Goal: Information Seeking & Learning: Learn about a topic

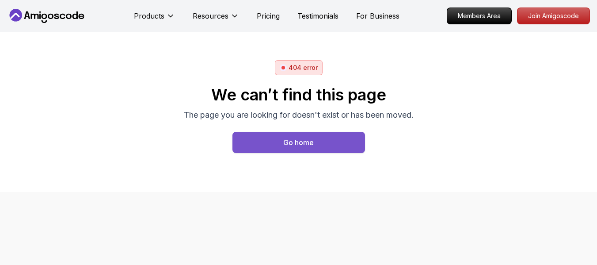
click at [279, 142] on button "Go home" at bounding box center [299, 142] width 133 height 21
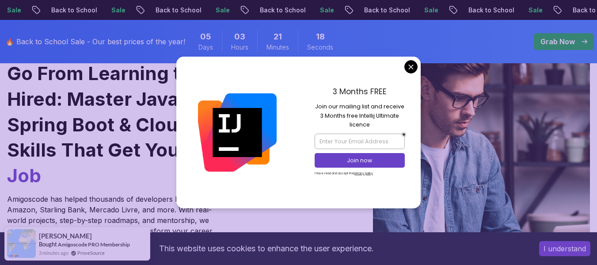
scroll to position [93, 0]
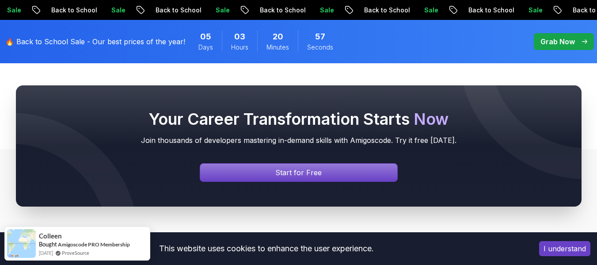
scroll to position [3274, 0]
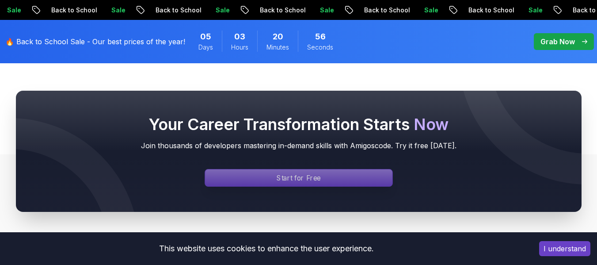
click at [288, 173] on p "Start for Free" at bounding box center [299, 178] width 44 height 10
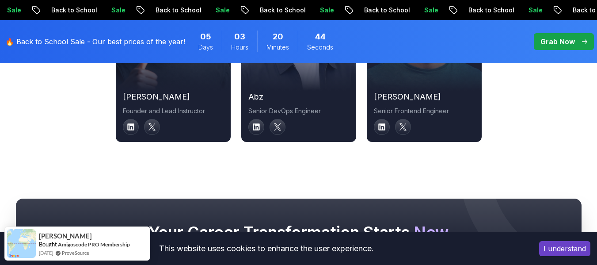
scroll to position [3274, 0]
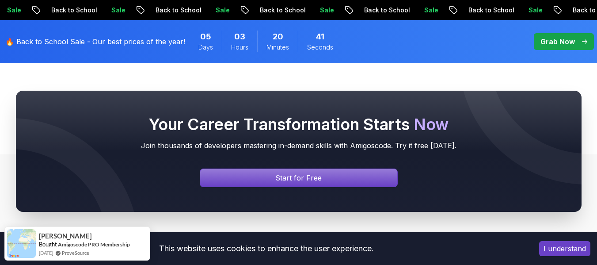
click at [68, 42] on p "🔥 Back to School Sale - Our best prices of the year!" at bounding box center [95, 41] width 180 height 11
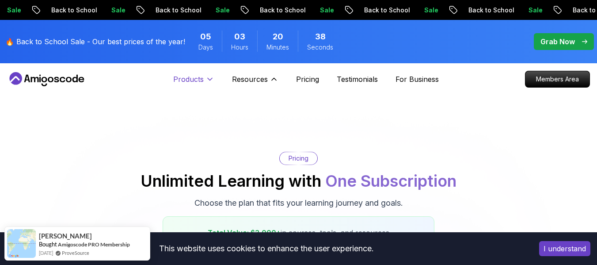
click at [203, 78] on p "Products" at bounding box center [188, 79] width 31 height 11
click at [211, 77] on icon at bounding box center [210, 79] width 9 height 9
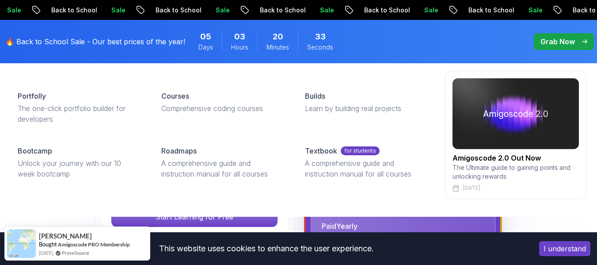
scroll to position [210, 0]
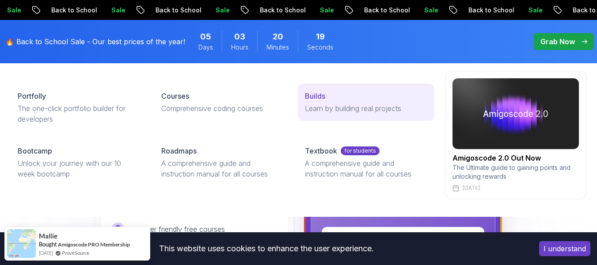
click at [344, 117] on link "Builds Learn by building real projects" at bounding box center [366, 102] width 137 height 37
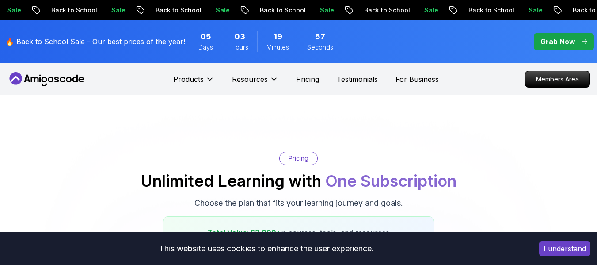
scroll to position [203, 0]
